Goal: Task Accomplishment & Management: Manage account settings

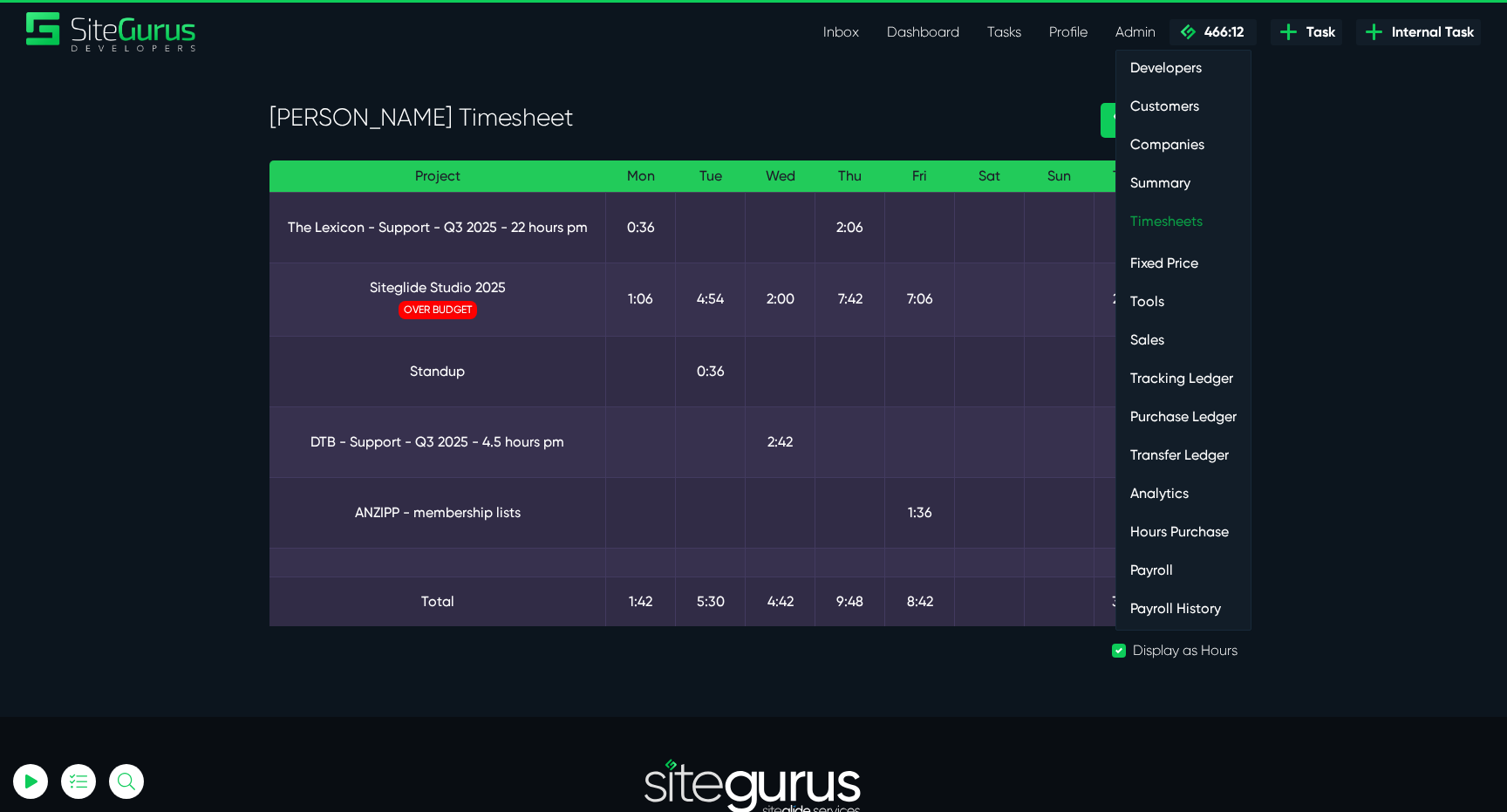
click at [1153, 217] on link "Timesheets" at bounding box center [1183, 221] width 134 height 35
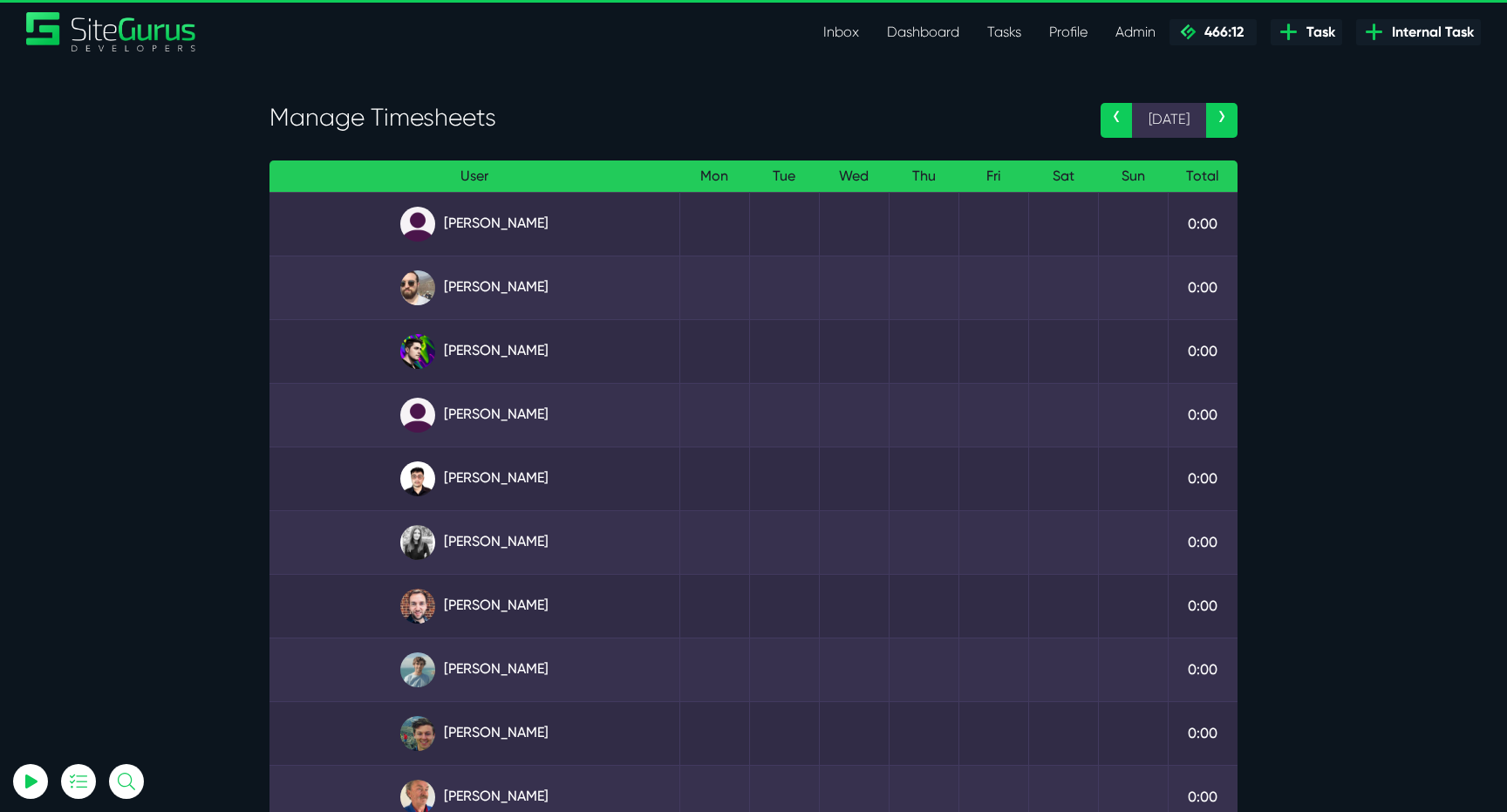
click at [1111, 111] on link "‹" at bounding box center [1116, 120] width 31 height 35
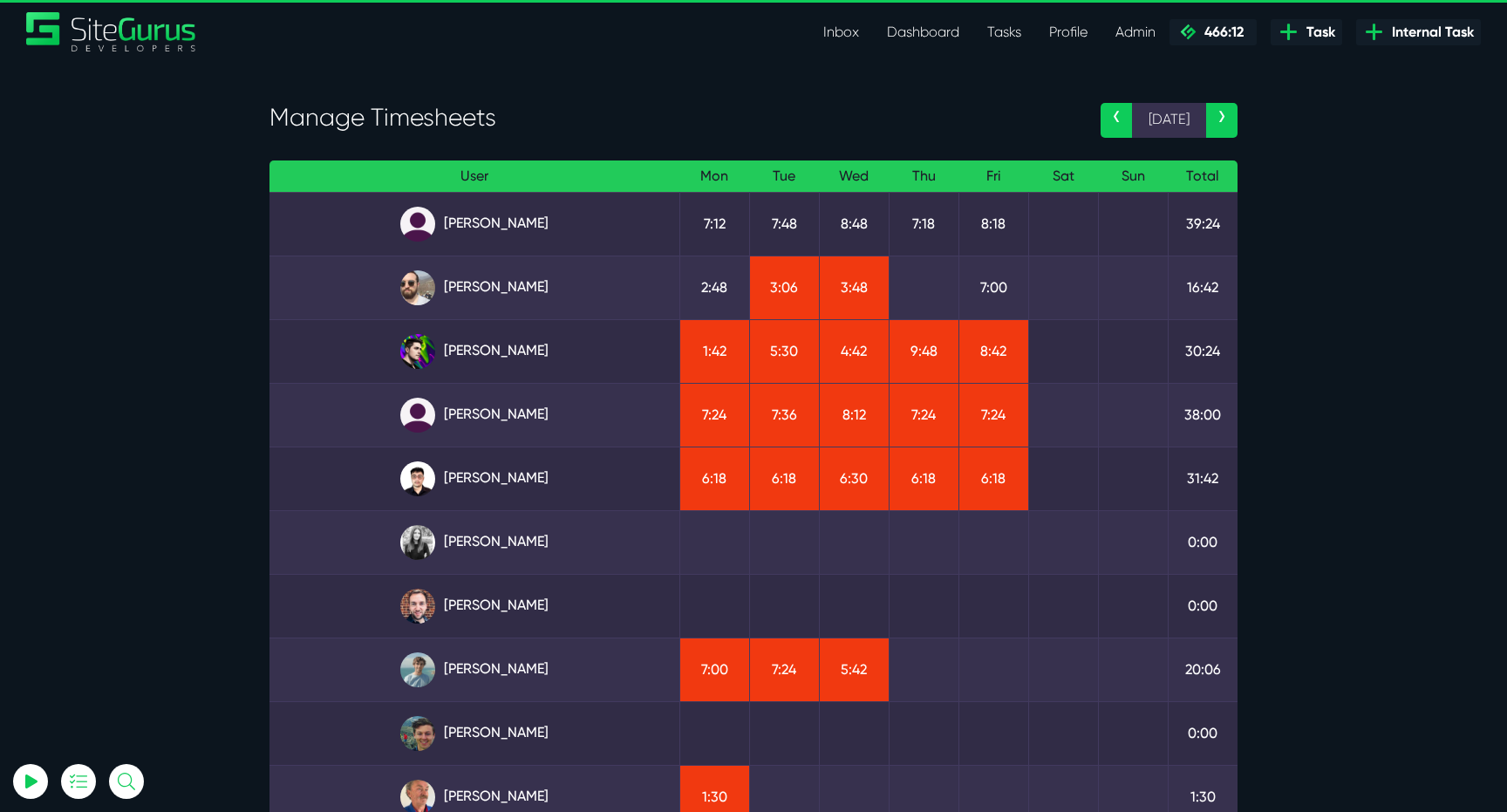
click at [1239, 113] on div "‹ 11 Aug ›" at bounding box center [1169, 121] width 163 height 37
click at [1227, 117] on link "›" at bounding box center [1222, 120] width 31 height 35
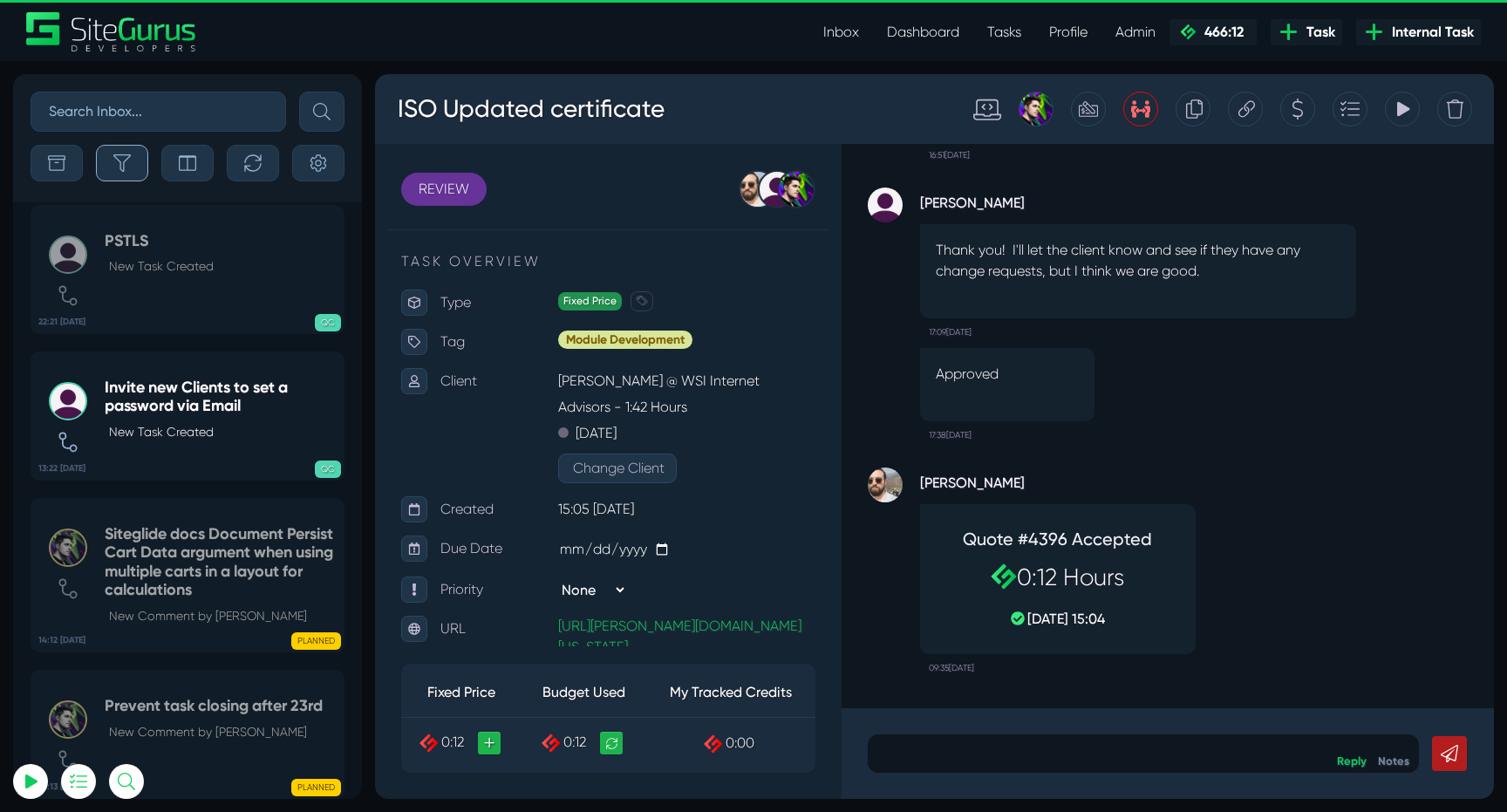
click at [137, 166] on button "button" at bounding box center [122, 163] width 52 height 37
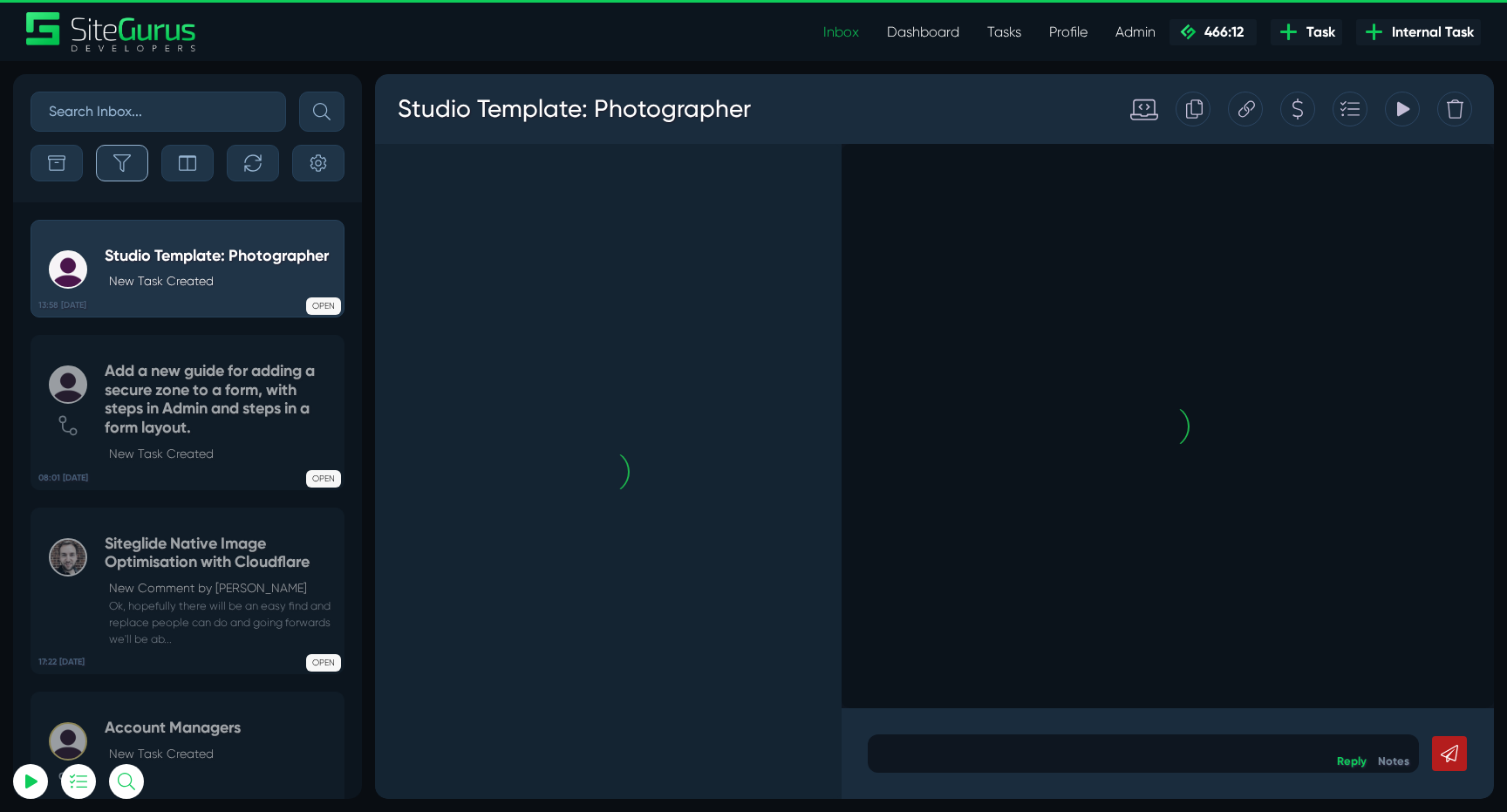
click at [129, 161] on icon "button" at bounding box center [122, 162] width 17 height 17
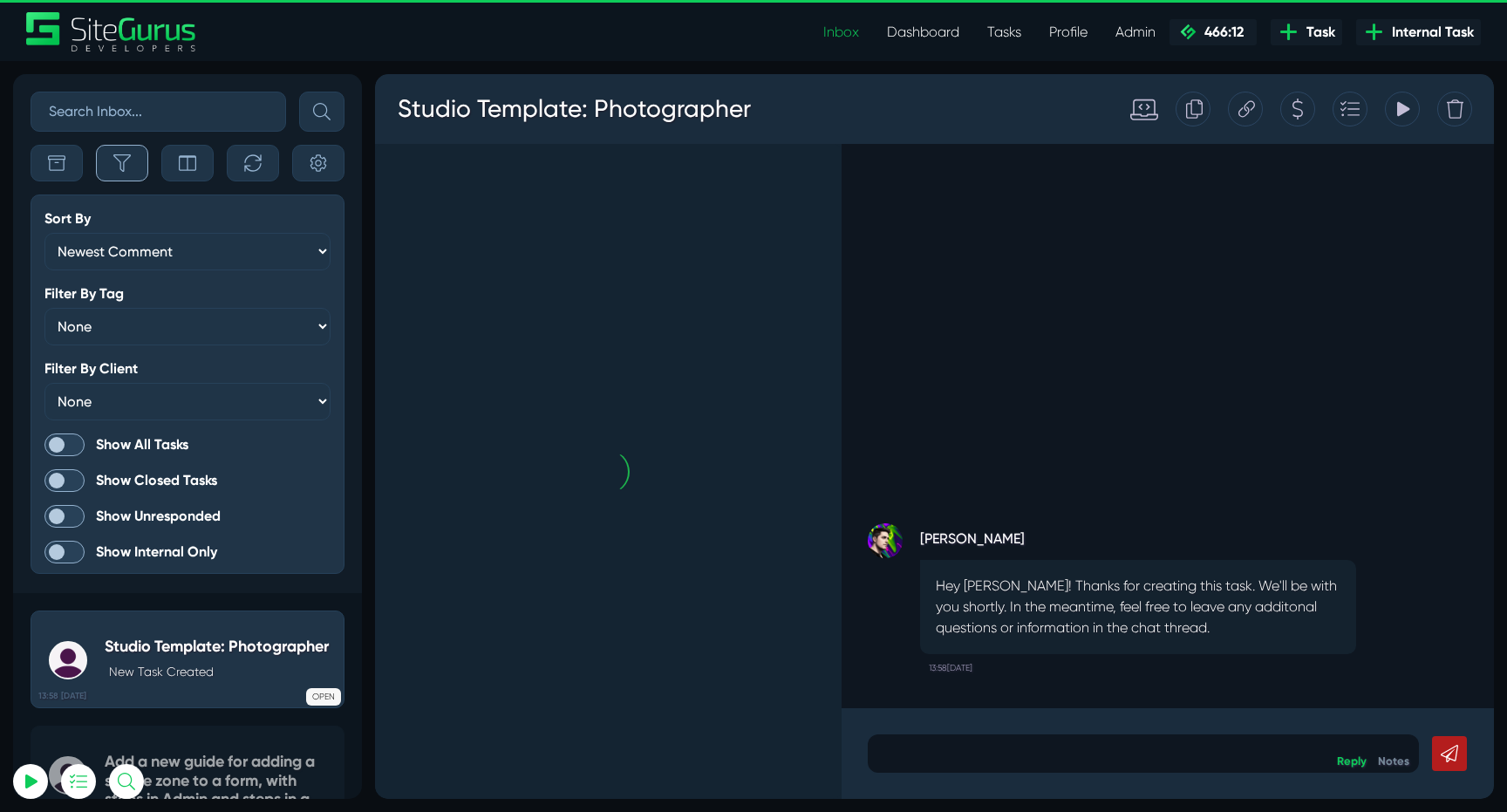
scroll to position [-4751, 0]
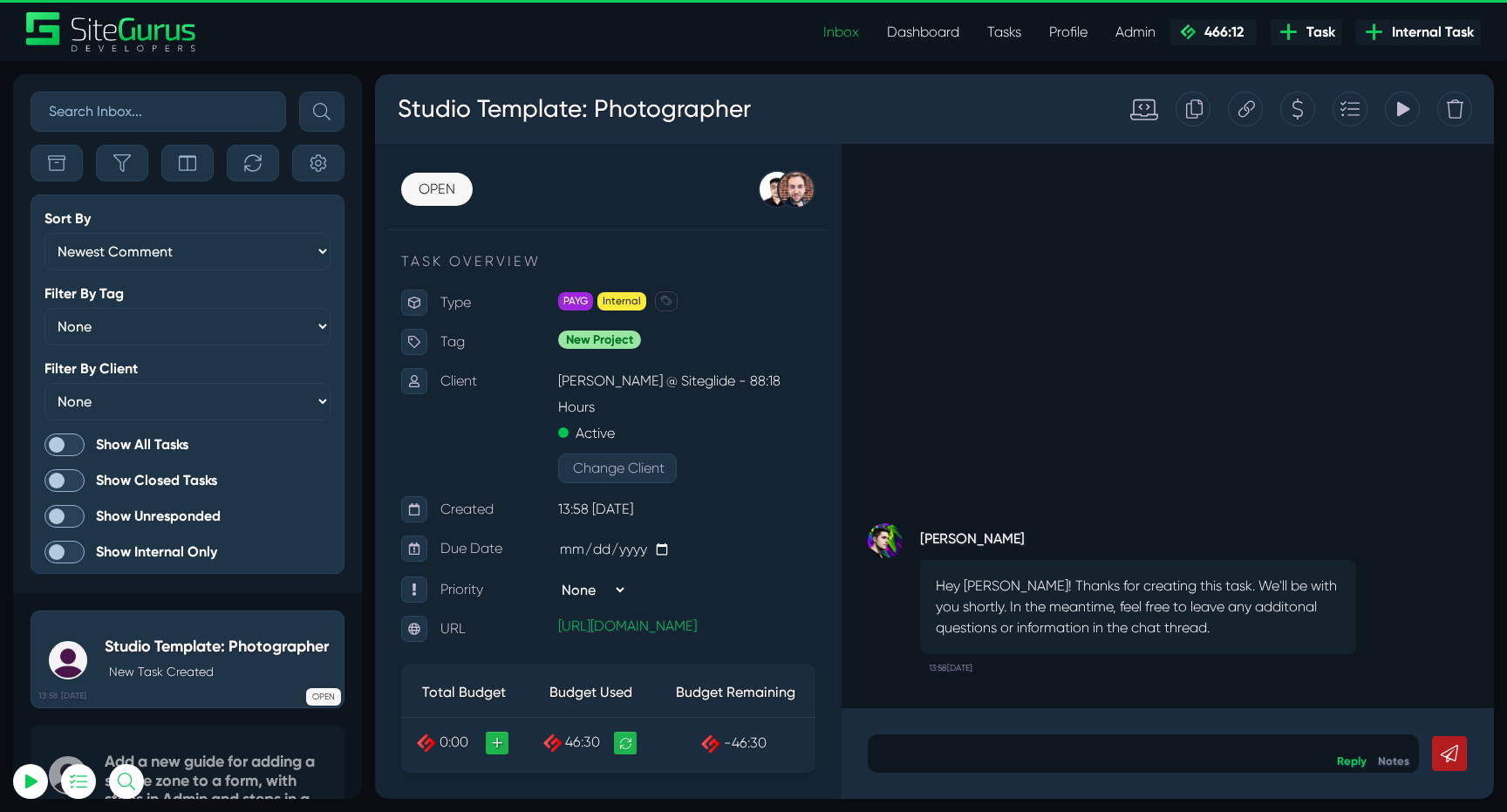
click at [73, 443] on span at bounding box center [64, 444] width 40 height 23
click at [0, 0] on input "Show All Tasks" at bounding box center [0, 0] width 0 height 0
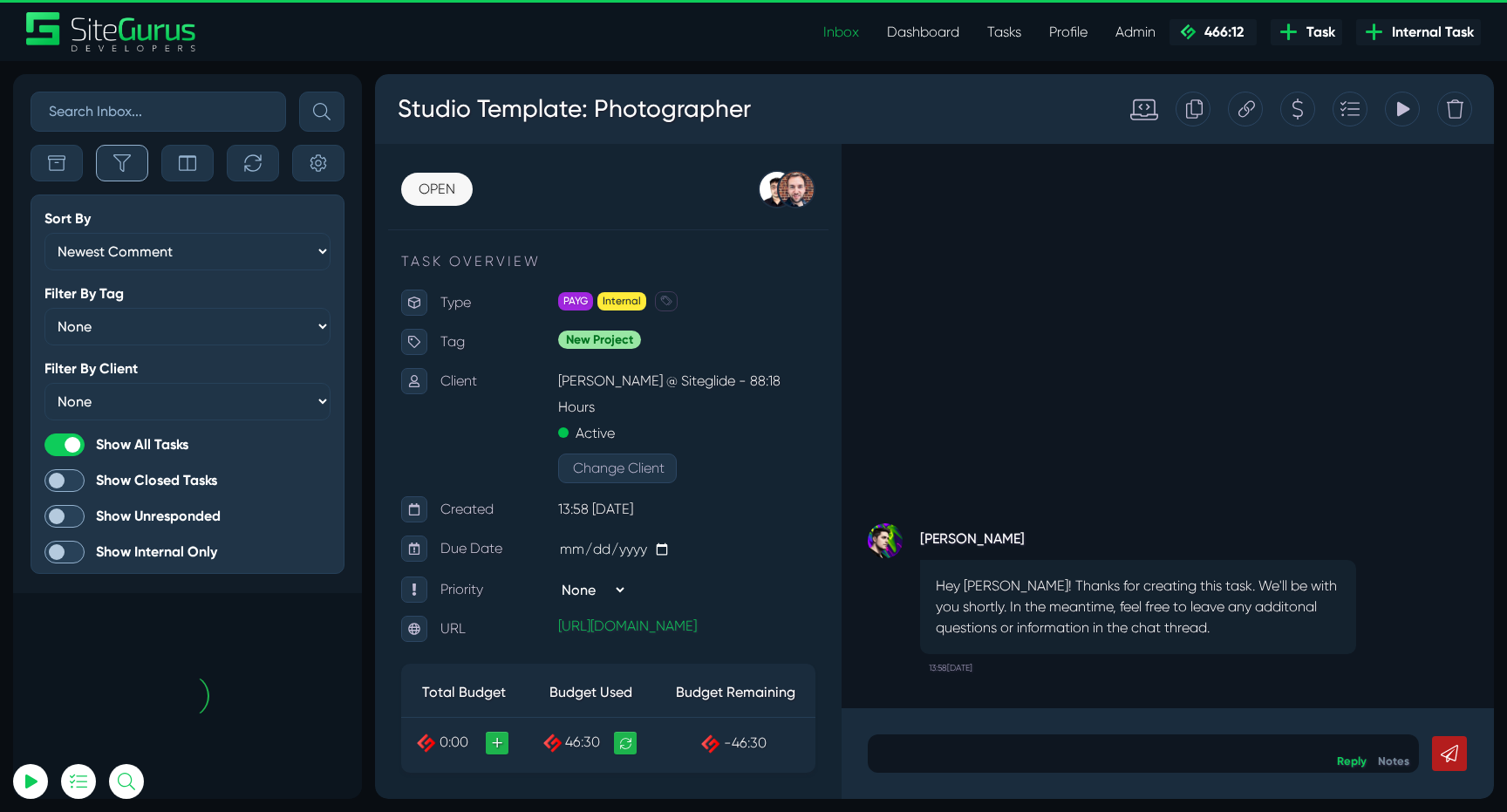
click at [124, 166] on icon "button" at bounding box center [122, 162] width 17 height 17
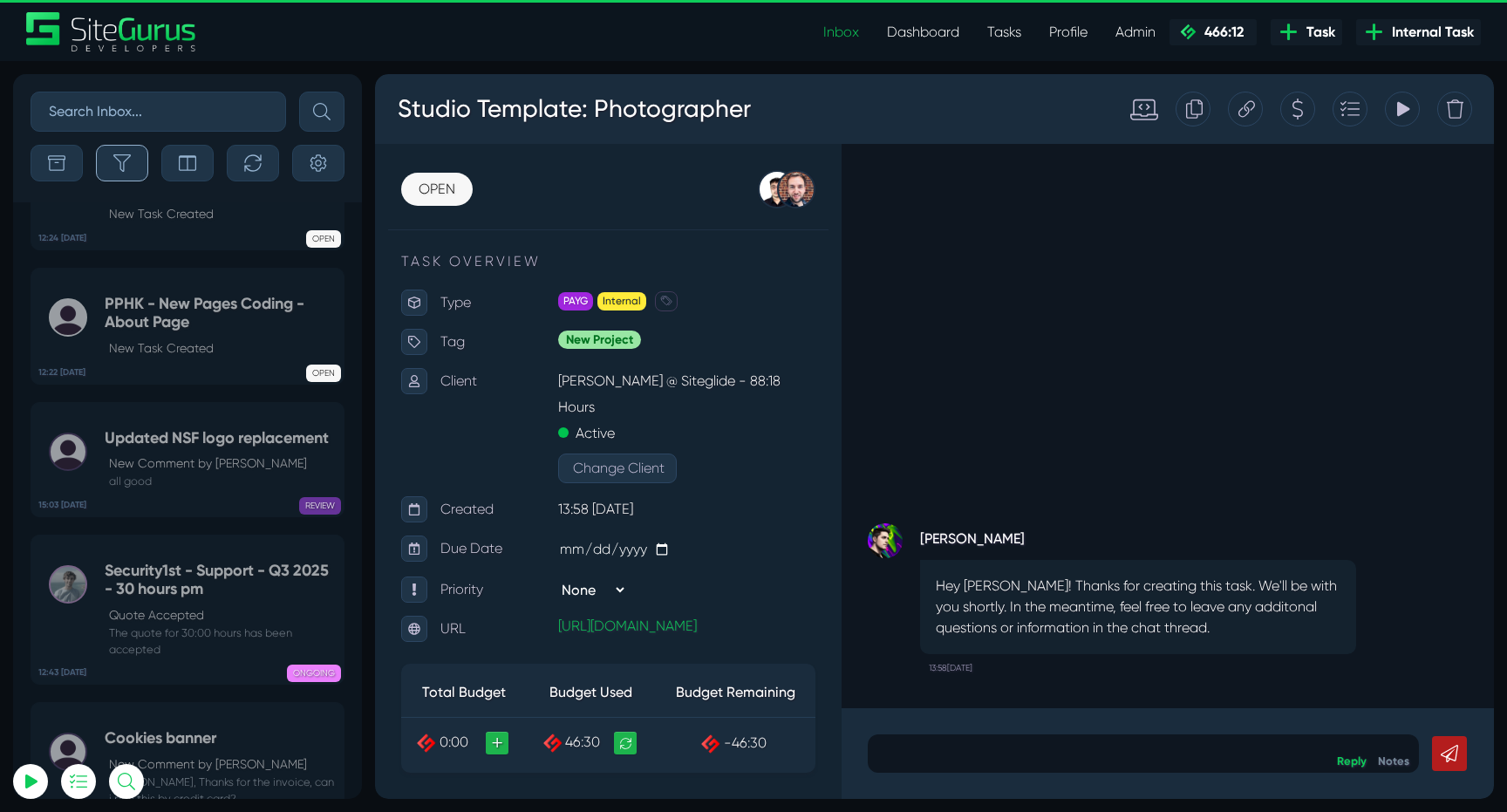
scroll to position [-70395, 0]
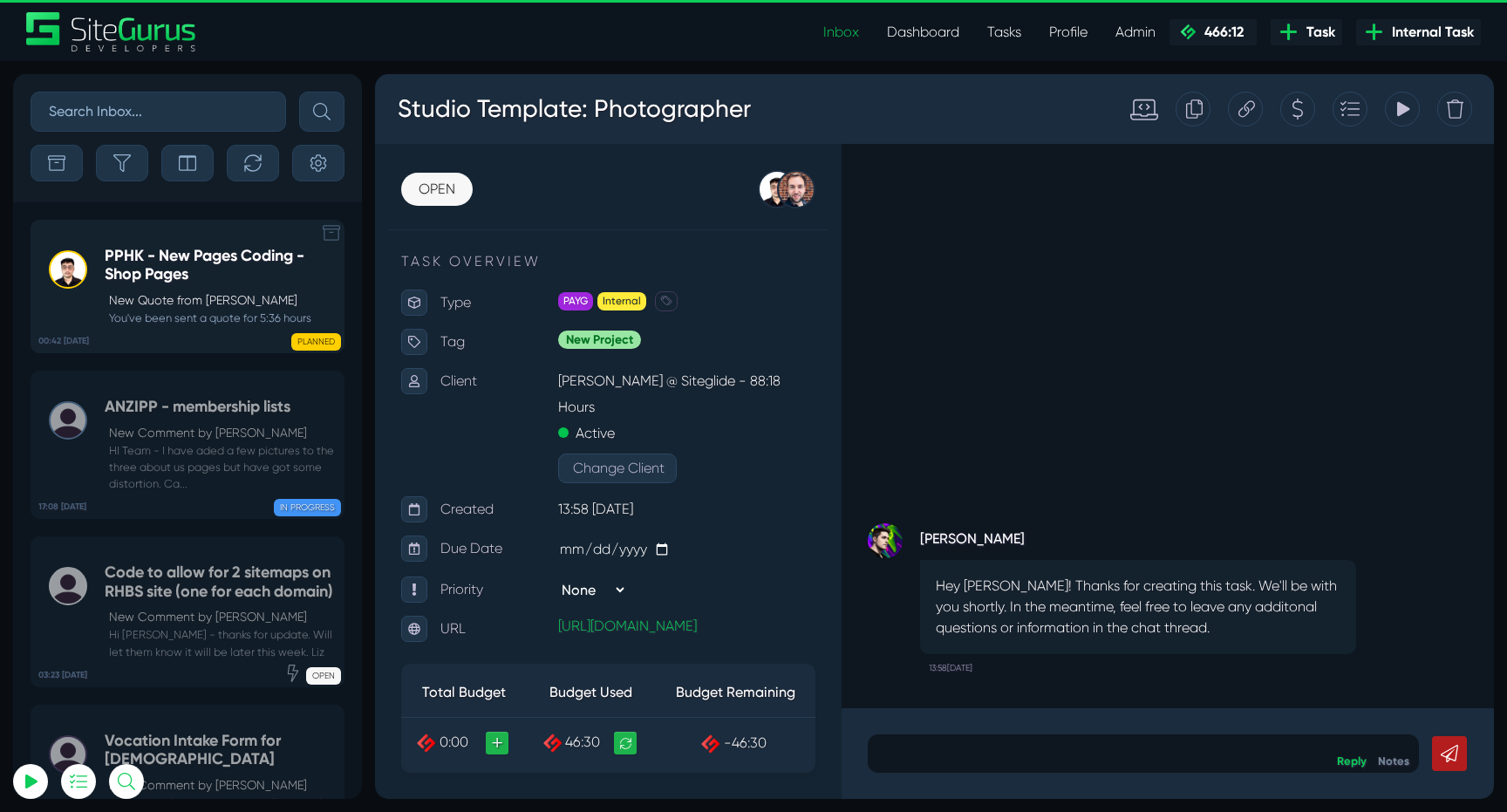
click at [212, 306] on p "New Quote from Kevin Abelgas" at bounding box center [222, 300] width 226 height 18
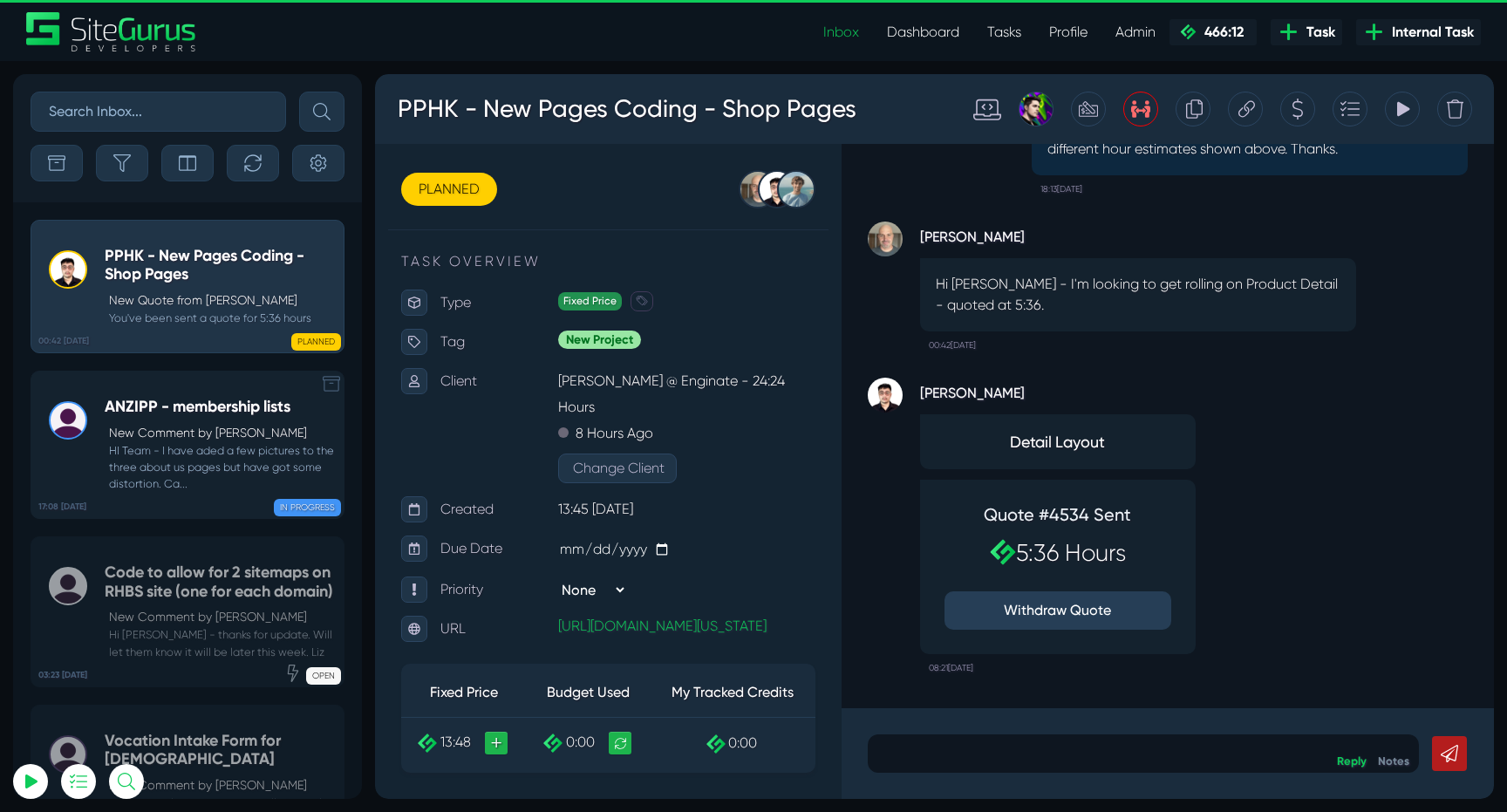
click at [178, 421] on div "ANZIPP - membership lists New Comment by Bryce Check HI Team - I have aded a fe…" at bounding box center [219, 444] width 230 height 95
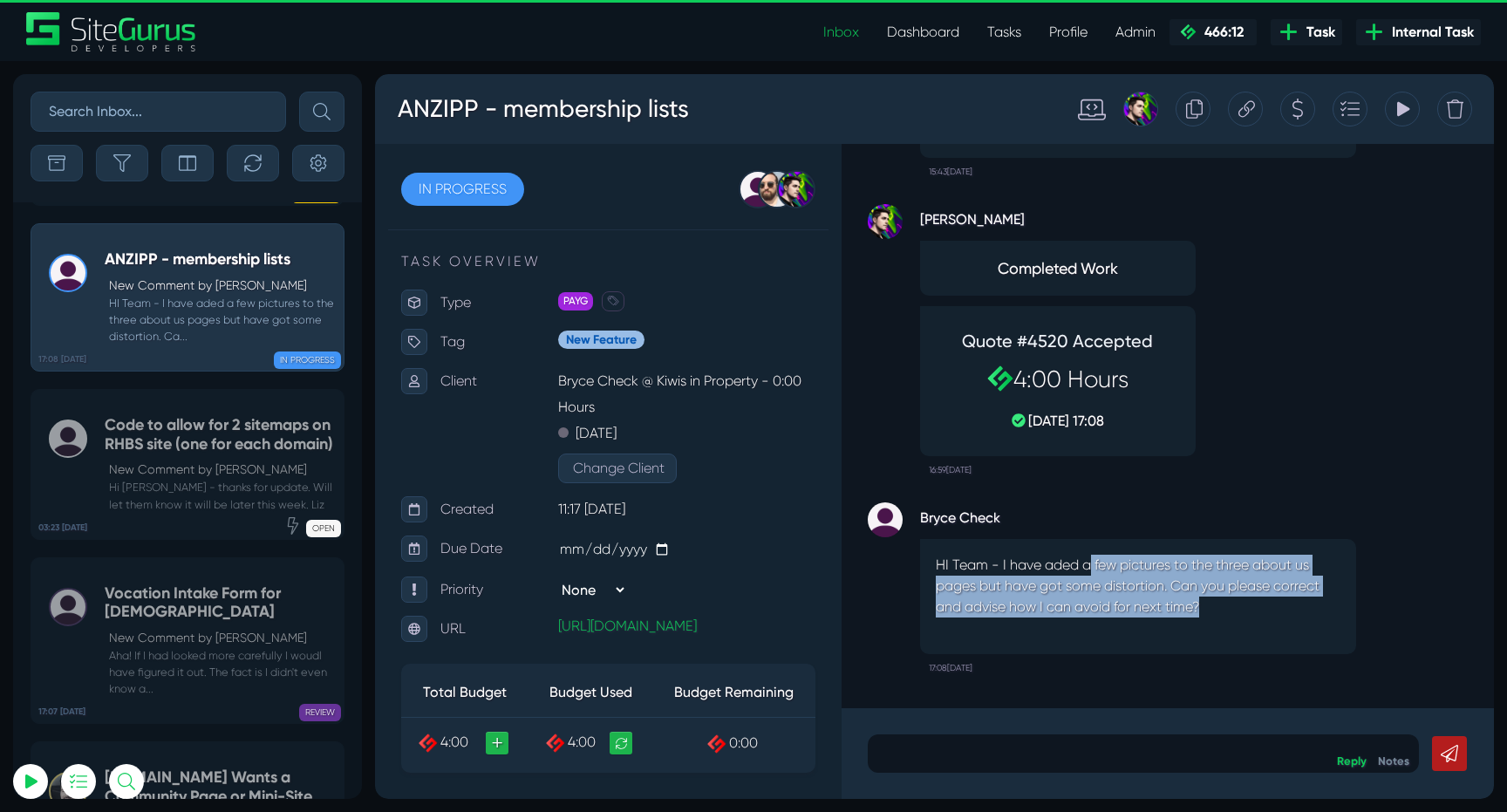
drag, startPoint x: 1092, startPoint y: 564, endPoint x: 1283, endPoint y: 604, distance: 195.1
click at [1283, 604] on p "HI Team - I have aded a few pictures to the three about us pages but have got s…" at bounding box center [1138, 585] width 405 height 62
drag, startPoint x: 1090, startPoint y: 567, endPoint x: 1230, endPoint y: 599, distance: 143.6
click at [1227, 598] on p "HI Team - I have aded a few pictures to the three about us pages but have got s…" at bounding box center [1138, 585] width 405 height 62
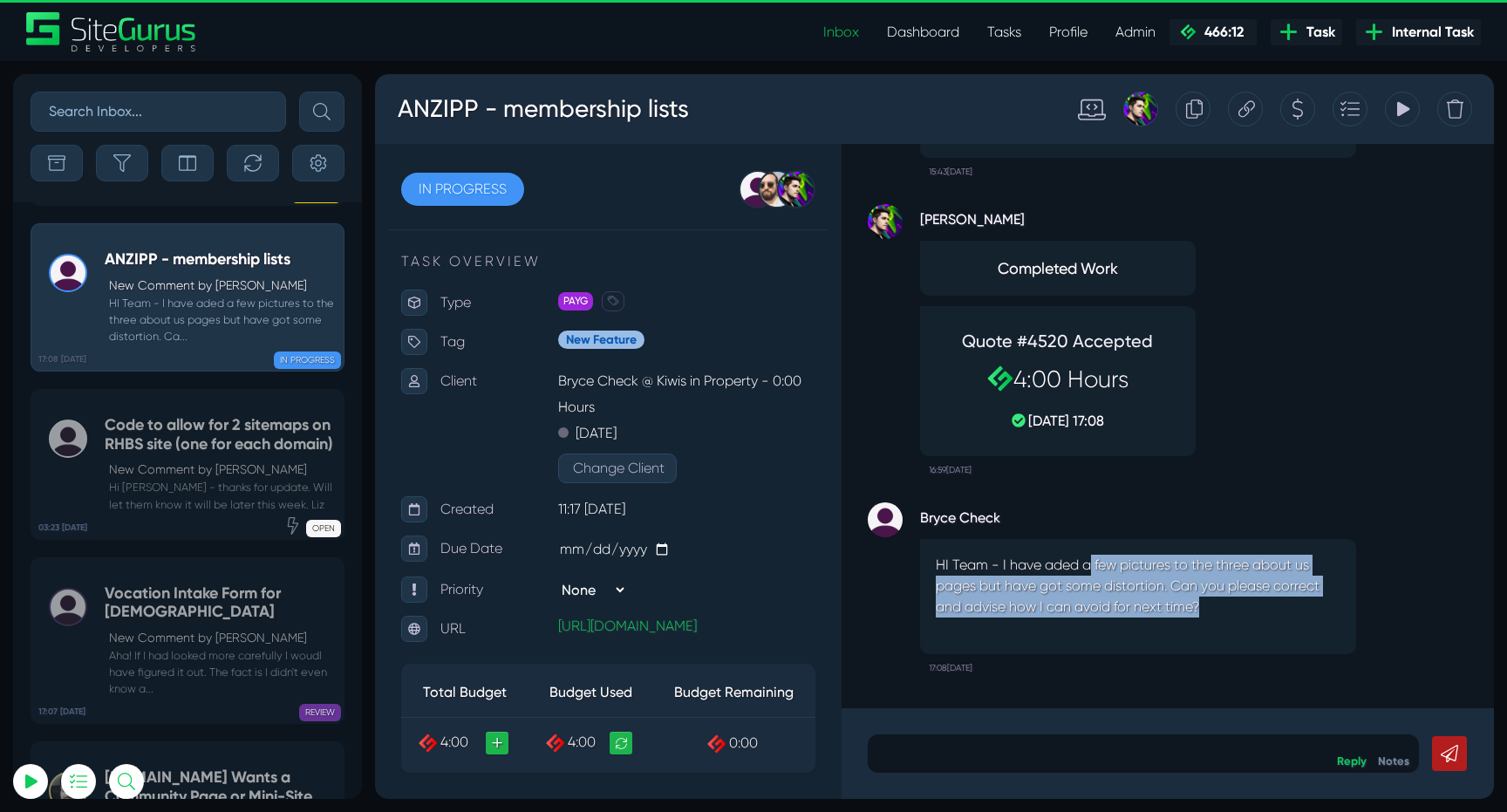
click at [1230, 599] on p "HI Team - I have aded a few pictures to the three about us pages but have got s…" at bounding box center [1138, 585] width 405 height 62
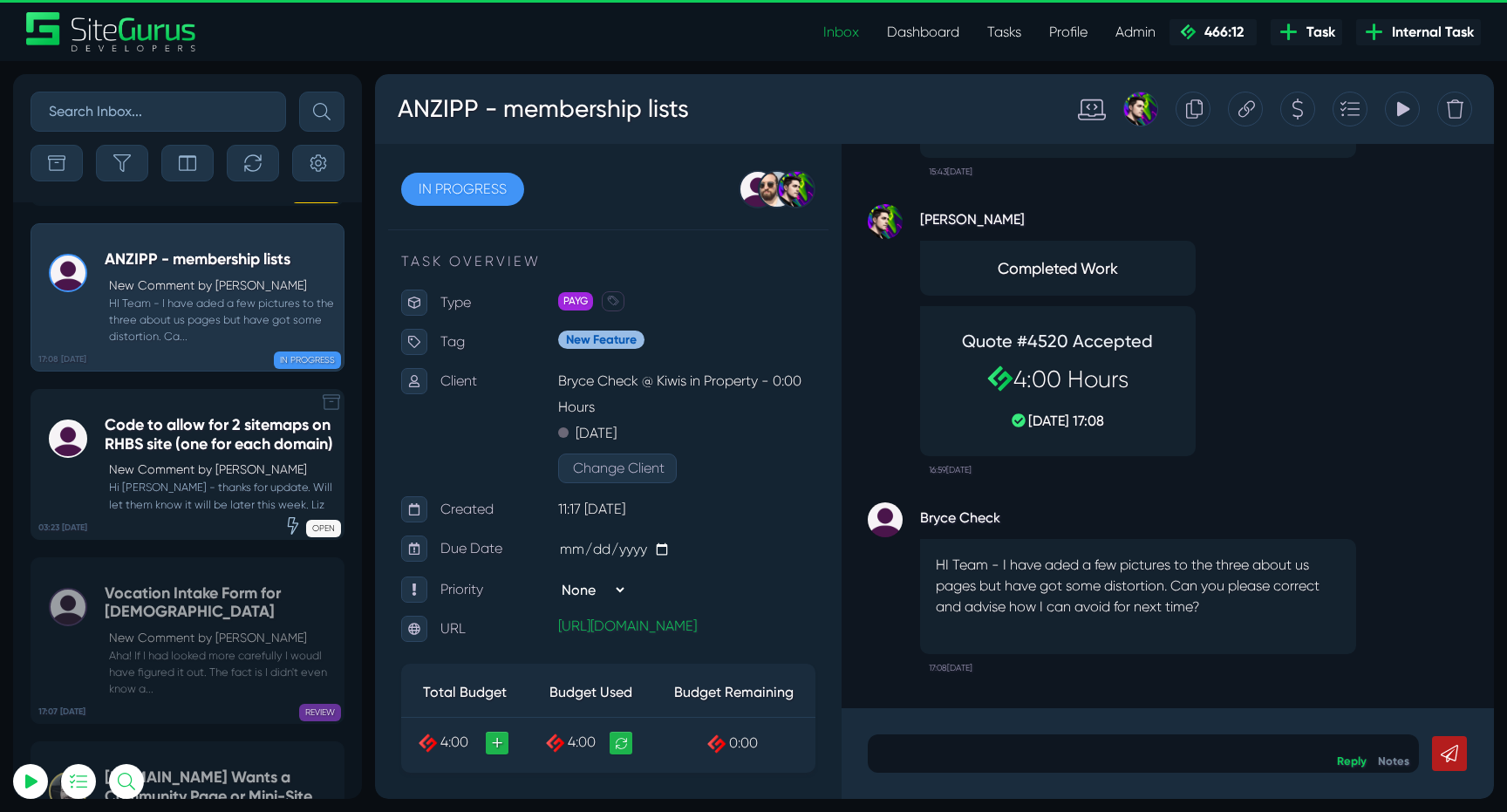
click at [205, 452] on h5 "Code to allow for 2 sitemaps on RHBS site (one for each domain)" at bounding box center [219, 434] width 230 height 38
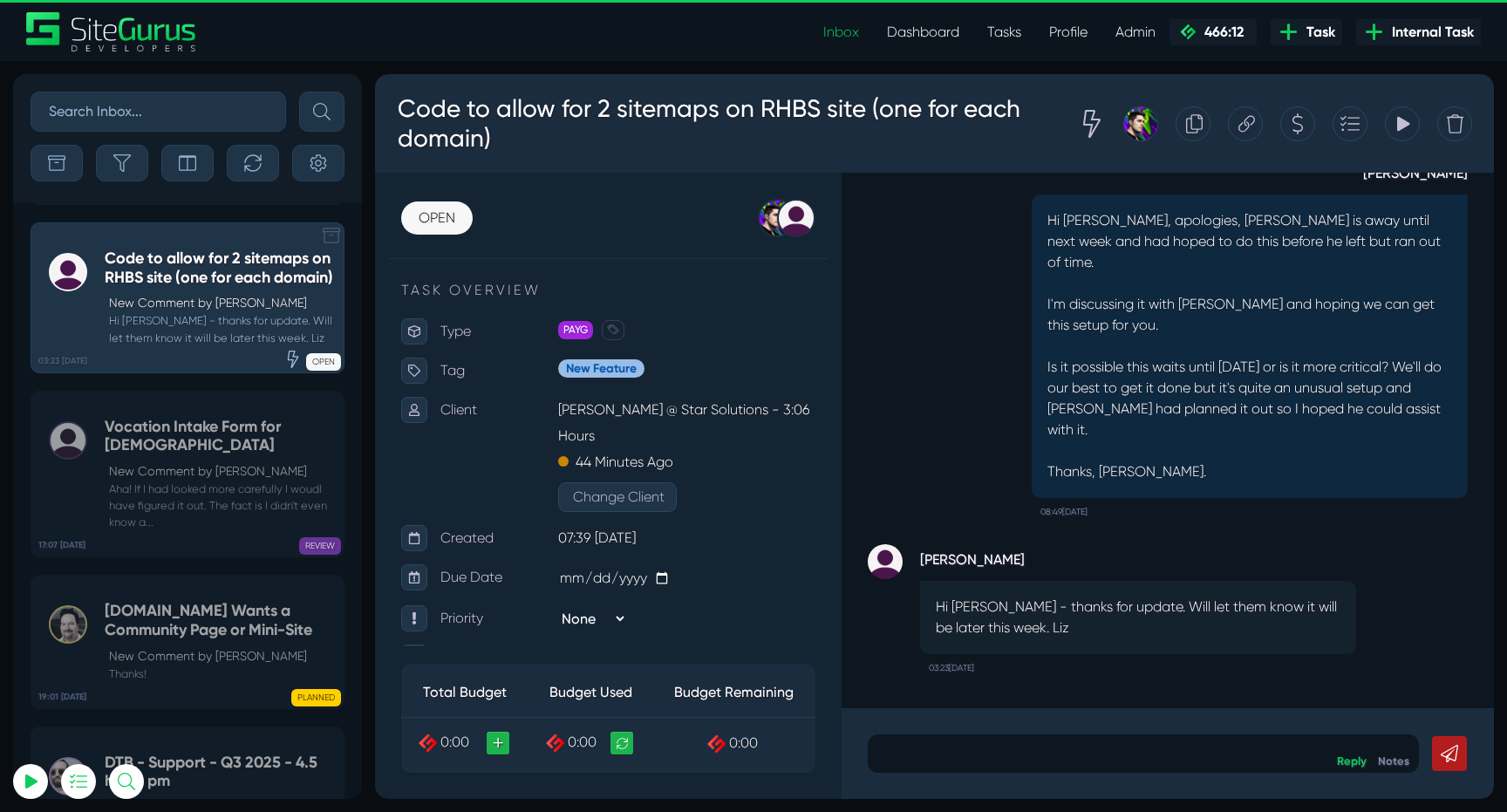
click at [205, 452] on h5 "Vocation Intake Form for Carmelites" at bounding box center [219, 436] width 230 height 38
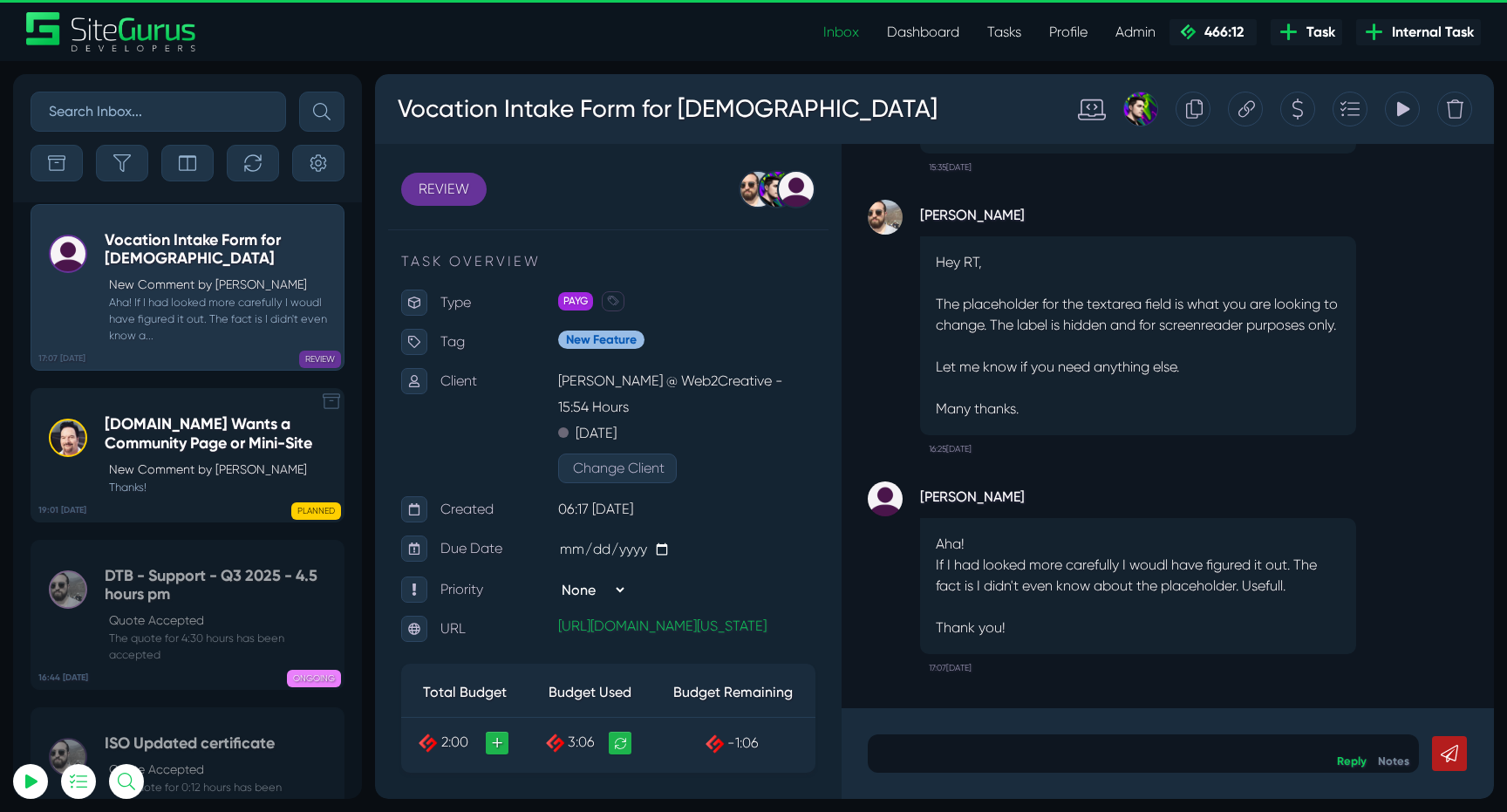
click at [205, 451] on h5 "PDH.ORG Wants a Community Page or Mini-Site" at bounding box center [219, 433] width 230 height 38
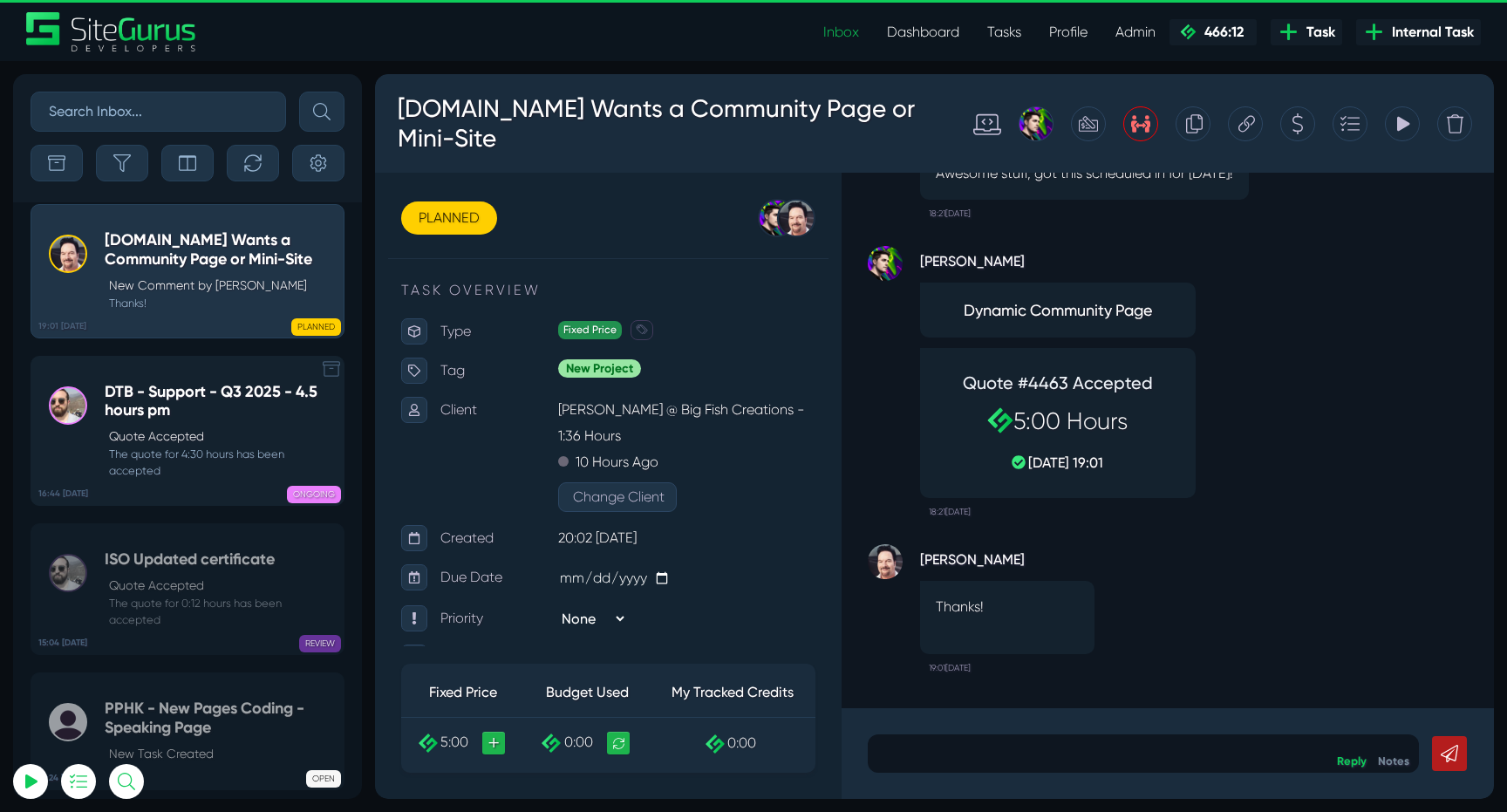
scroll to position [-70395, 0]
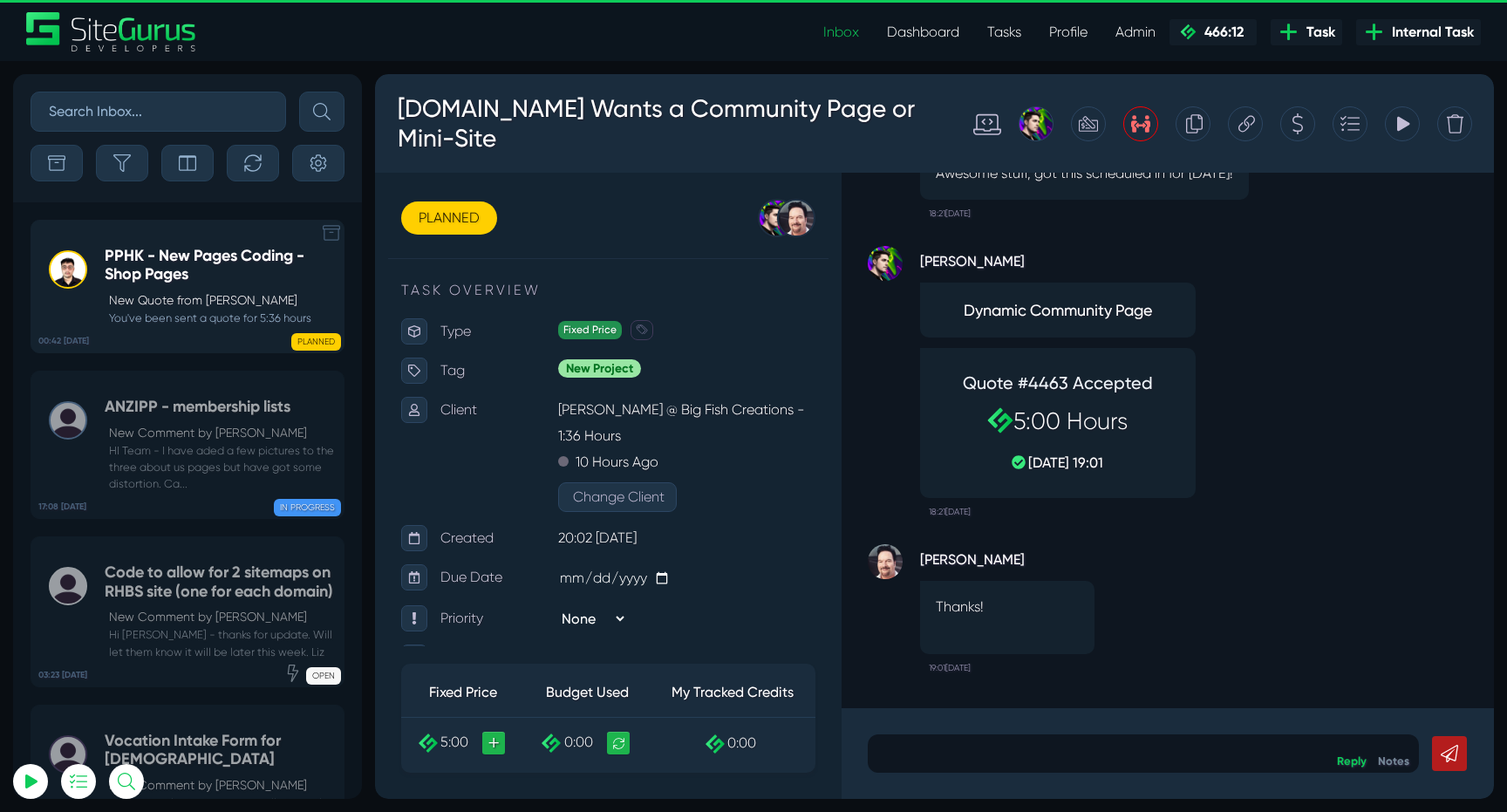
click at [170, 298] on p "New Quote from Kevin Abelgas" at bounding box center [222, 300] width 226 height 18
